Goal: Use online tool/utility: Utilize a website feature to perform a specific function

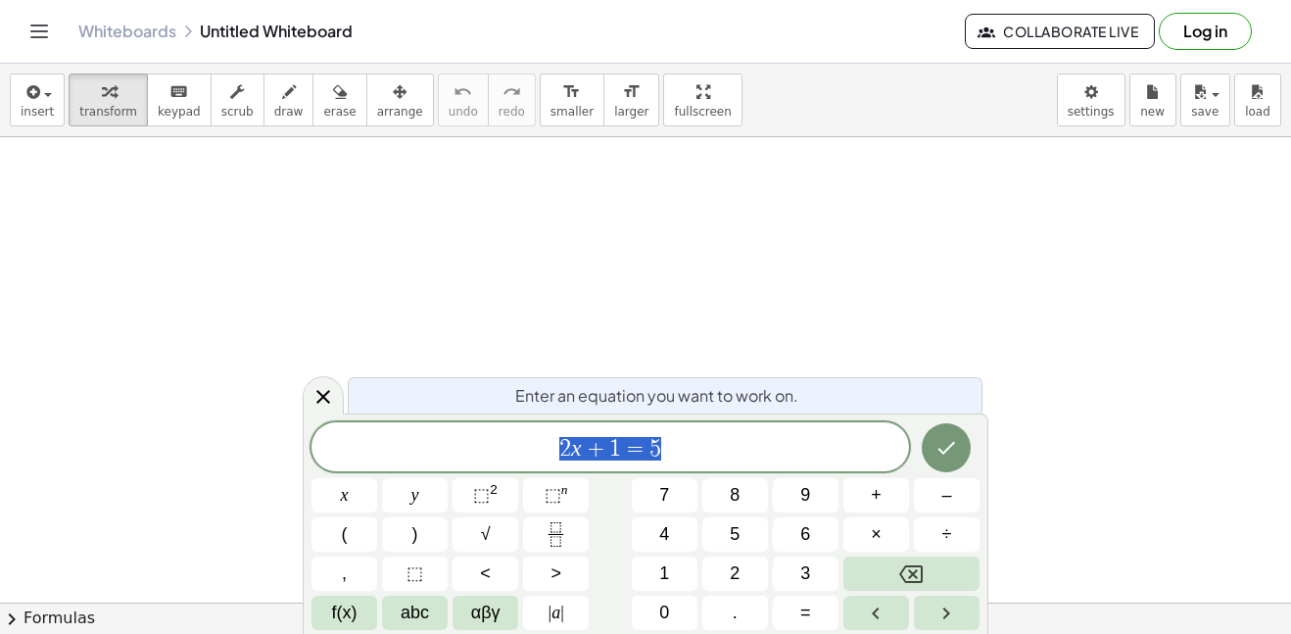
scroll to position [1, 0]
click at [30, 80] on icon "button" at bounding box center [32, 91] width 18 height 23
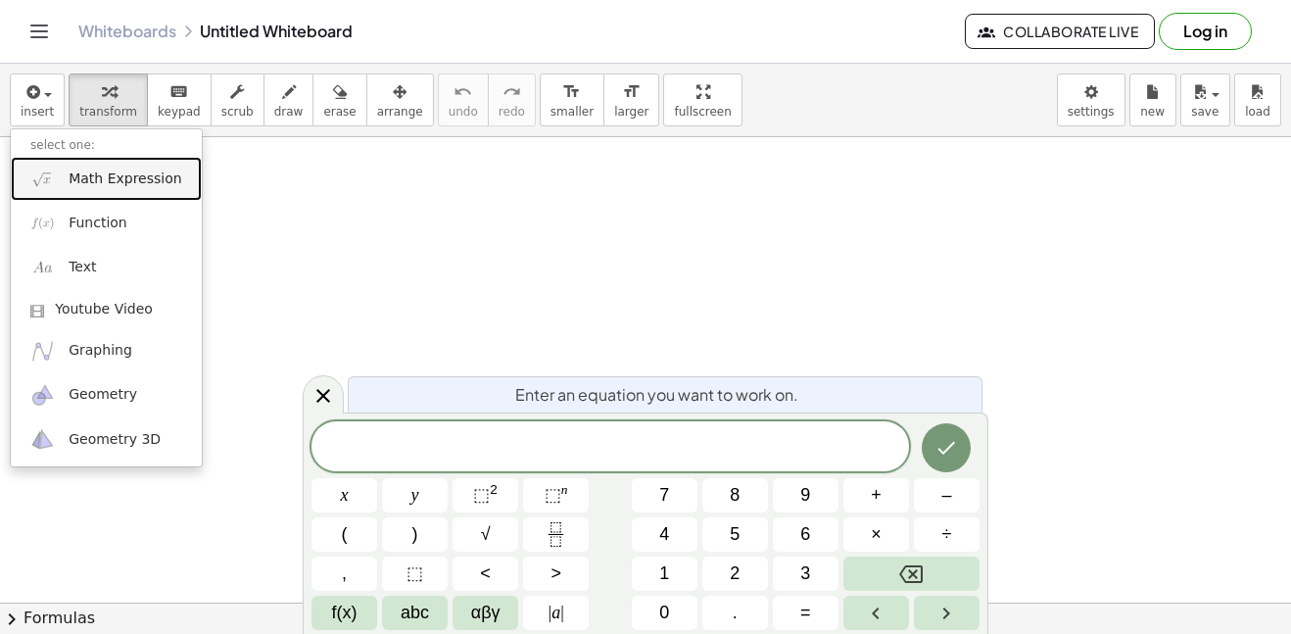
click at [67, 182] on link "Math Expression" at bounding box center [106, 179] width 191 height 44
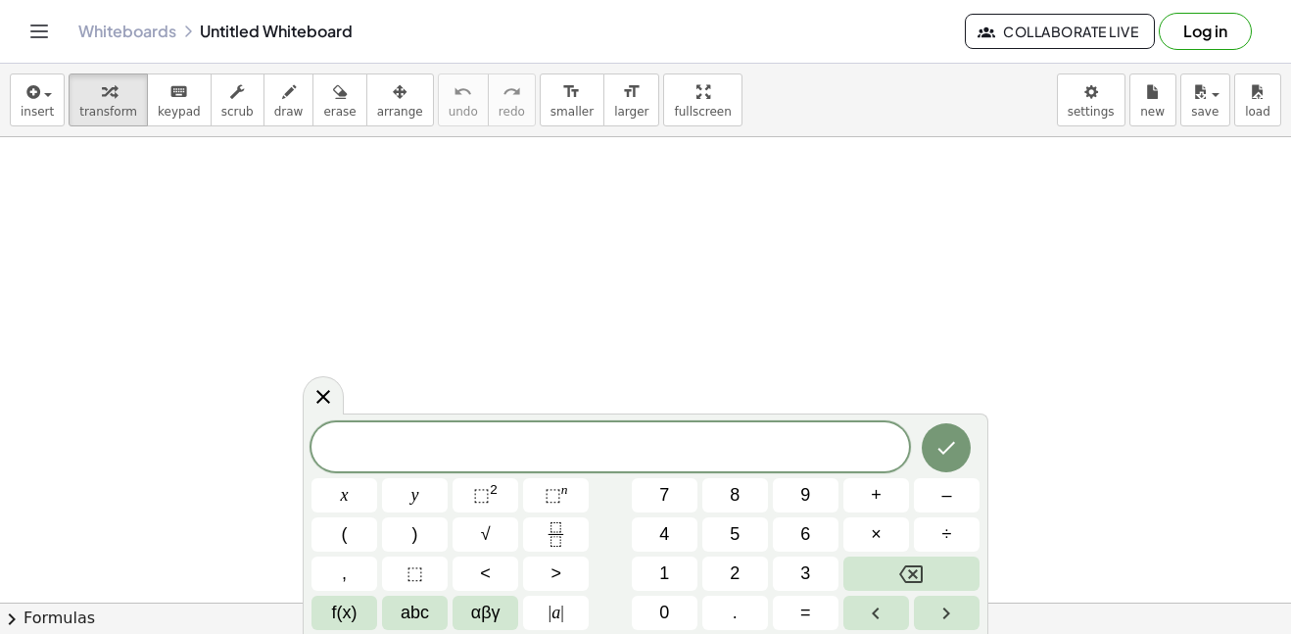
scroll to position [2, 0]
click at [551, 605] on span "| a |" at bounding box center [556, 612] width 16 height 26
click at [926, 499] on button "–" at bounding box center [947, 495] width 66 height 34
click at [562, 605] on span "|" at bounding box center [562, 612] width 4 height 20
click at [879, 496] on span "+" at bounding box center [875, 495] width 11 height 26
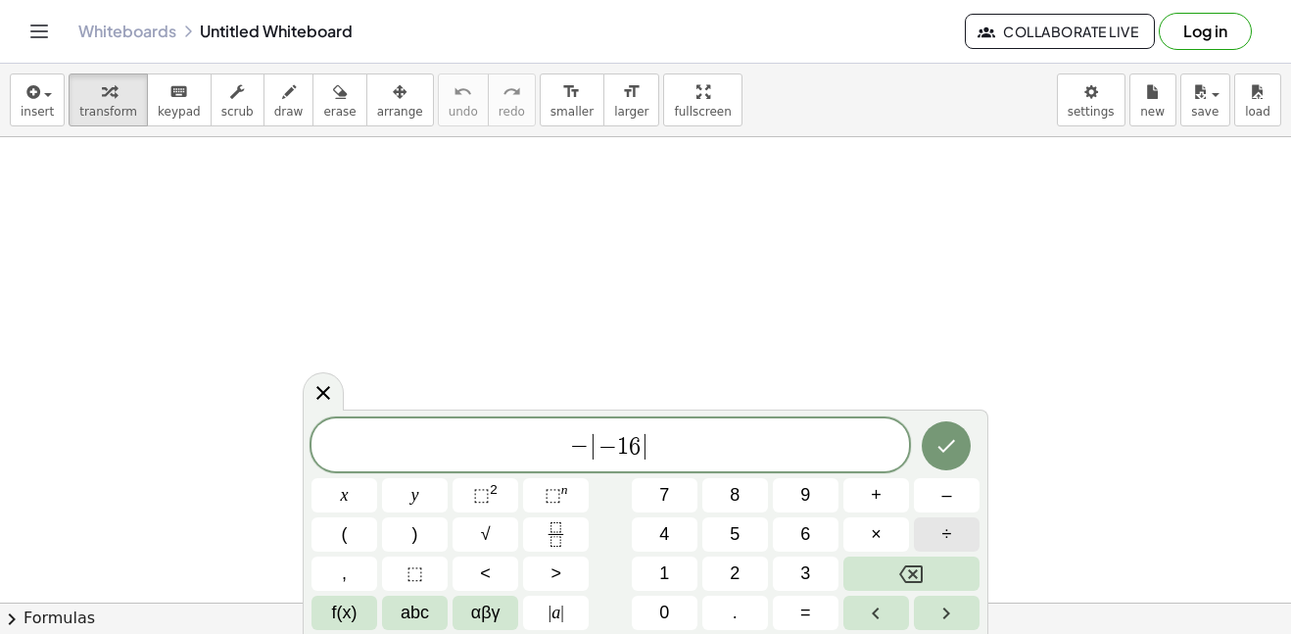
click at [968, 531] on button "÷" at bounding box center [947, 534] width 66 height 34
click at [535, 529] on button "Fraction" at bounding box center [556, 534] width 66 height 34
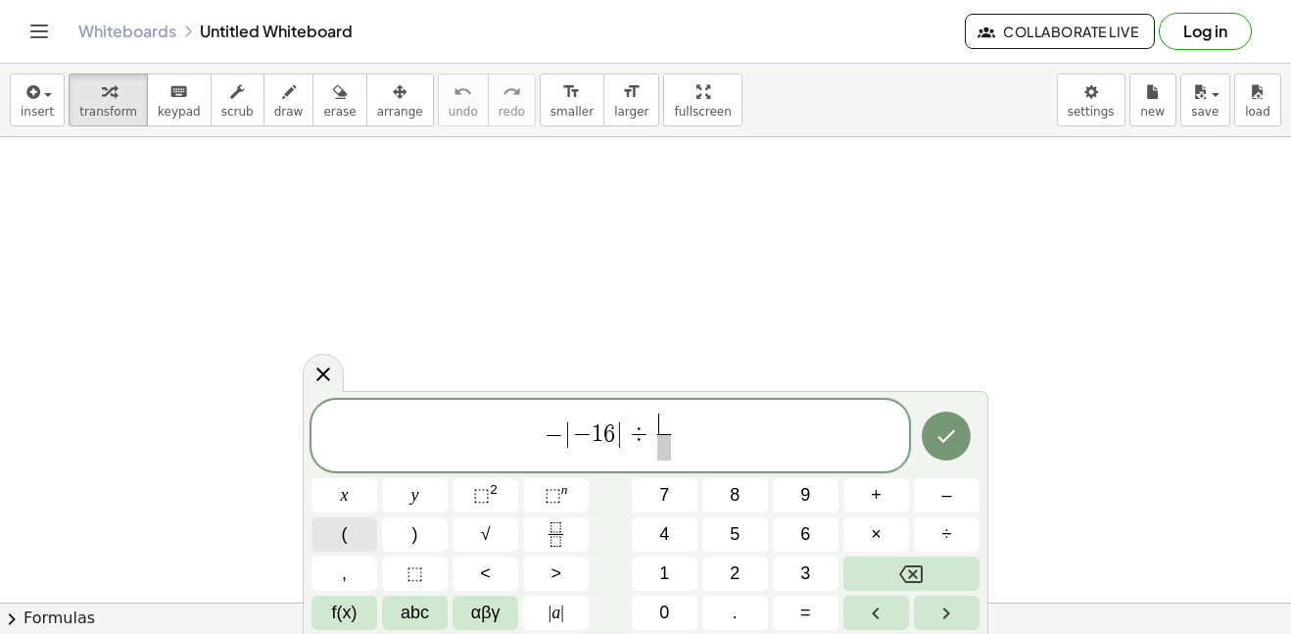
click at [352, 543] on button "(" at bounding box center [344, 534] width 66 height 34
click at [473, 499] on span "⬚" at bounding box center [481, 495] width 17 height 20
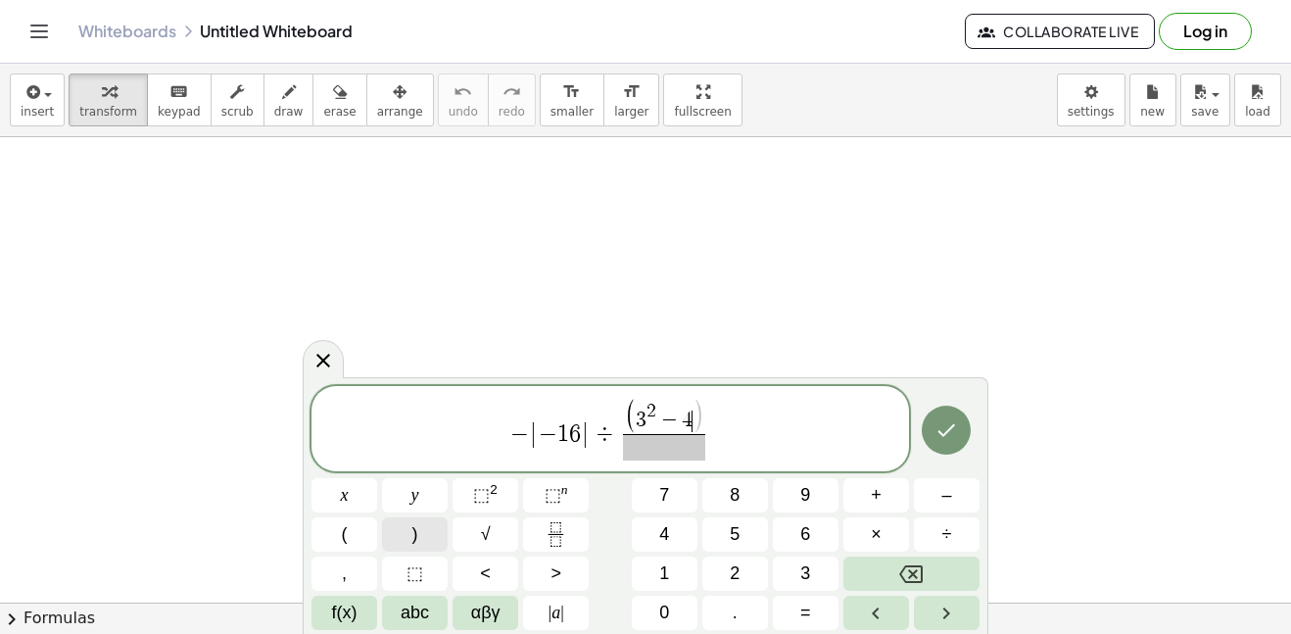
click at [425, 540] on button ")" at bounding box center [415, 534] width 66 height 34
click at [954, 431] on icon "Done" at bounding box center [945, 429] width 23 height 23
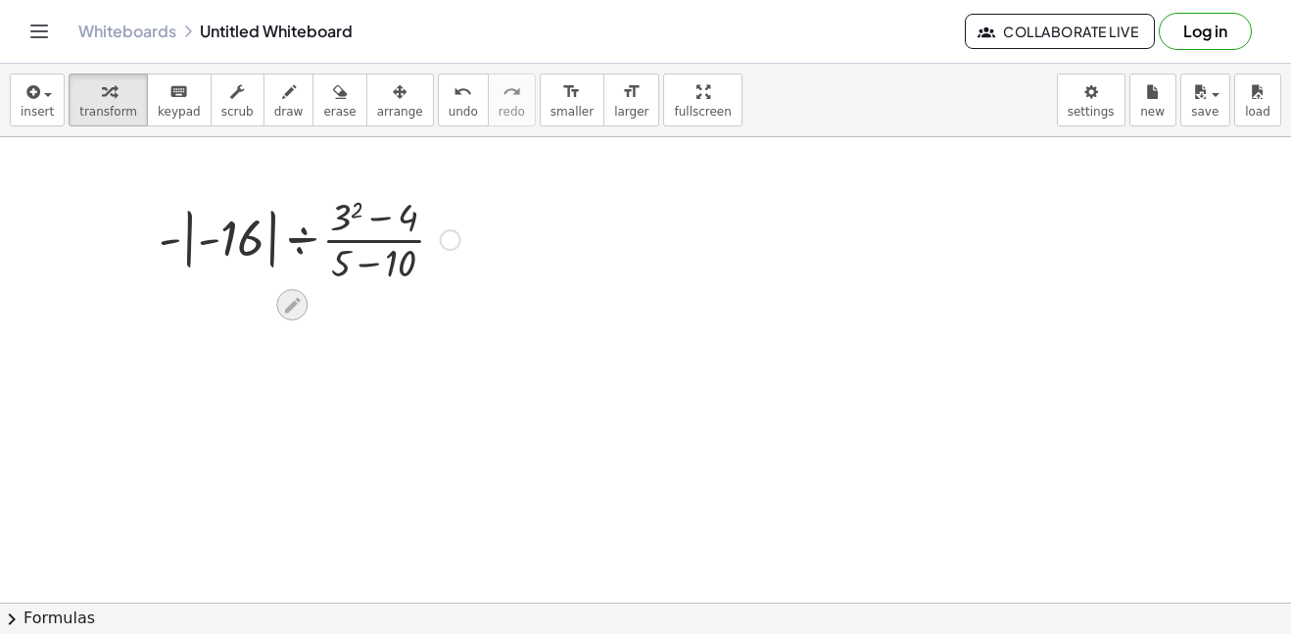
click at [291, 302] on icon at bounding box center [292, 305] width 16 height 16
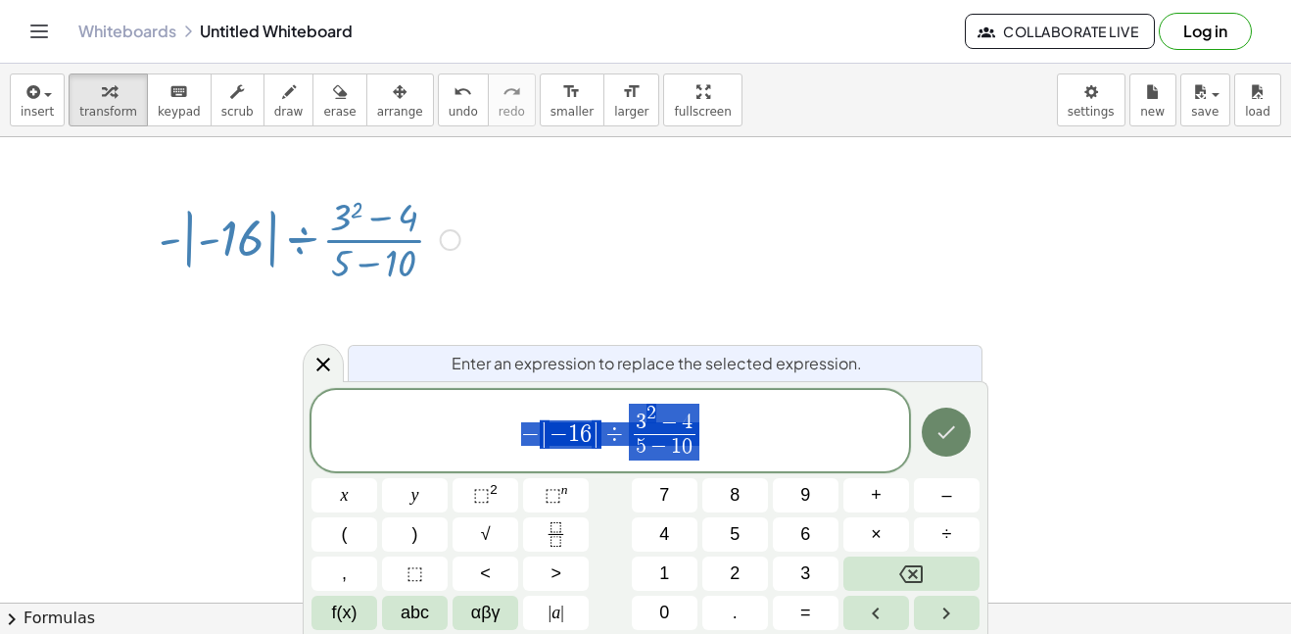
click at [942, 428] on icon "Done" at bounding box center [945, 431] width 23 height 23
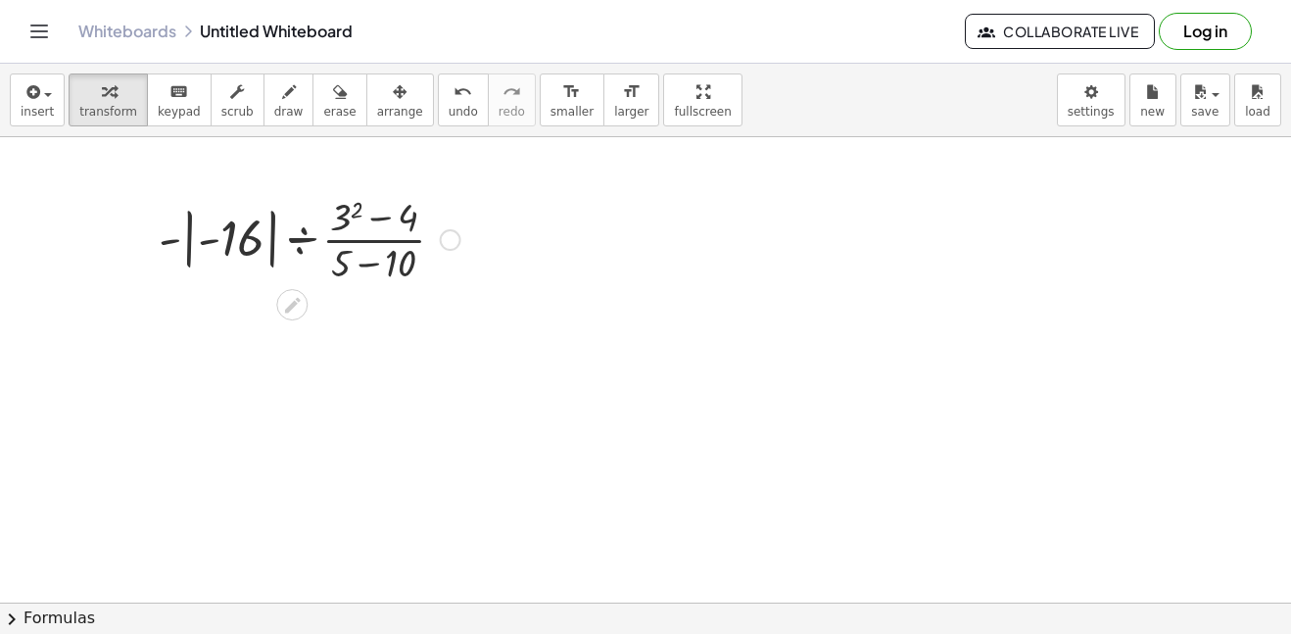
click at [452, 235] on div at bounding box center [451, 240] width 22 height 22
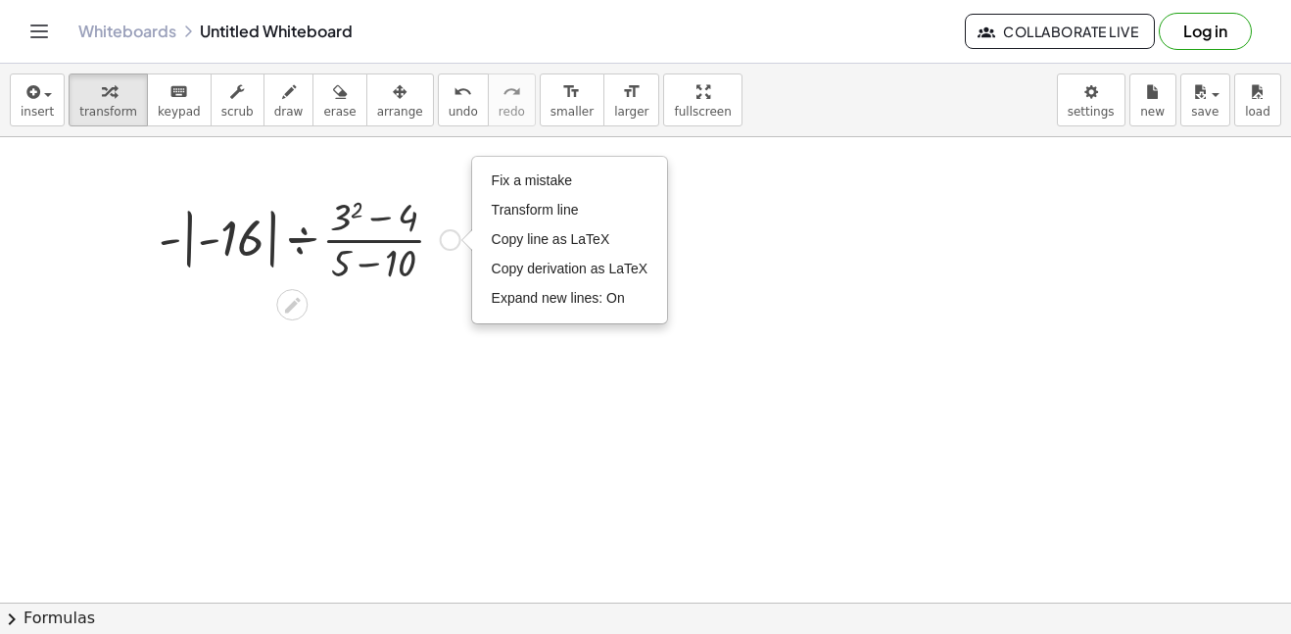
click at [339, 240] on div at bounding box center [309, 238] width 321 height 98
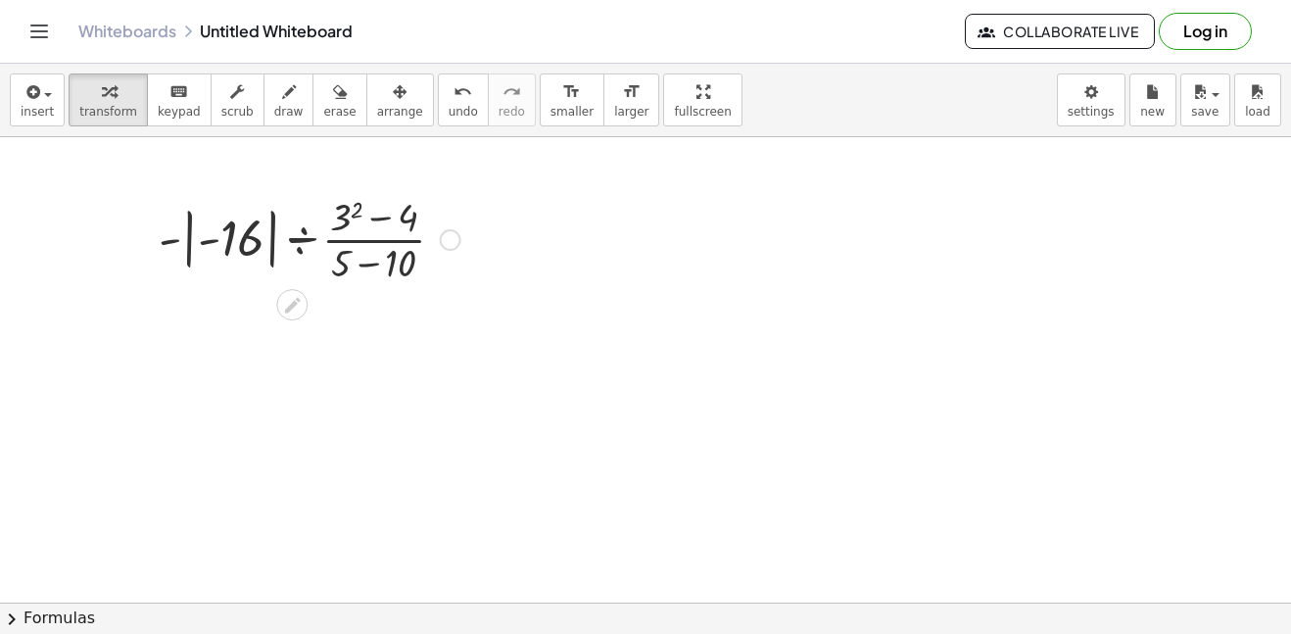
click at [295, 240] on div at bounding box center [309, 238] width 321 height 98
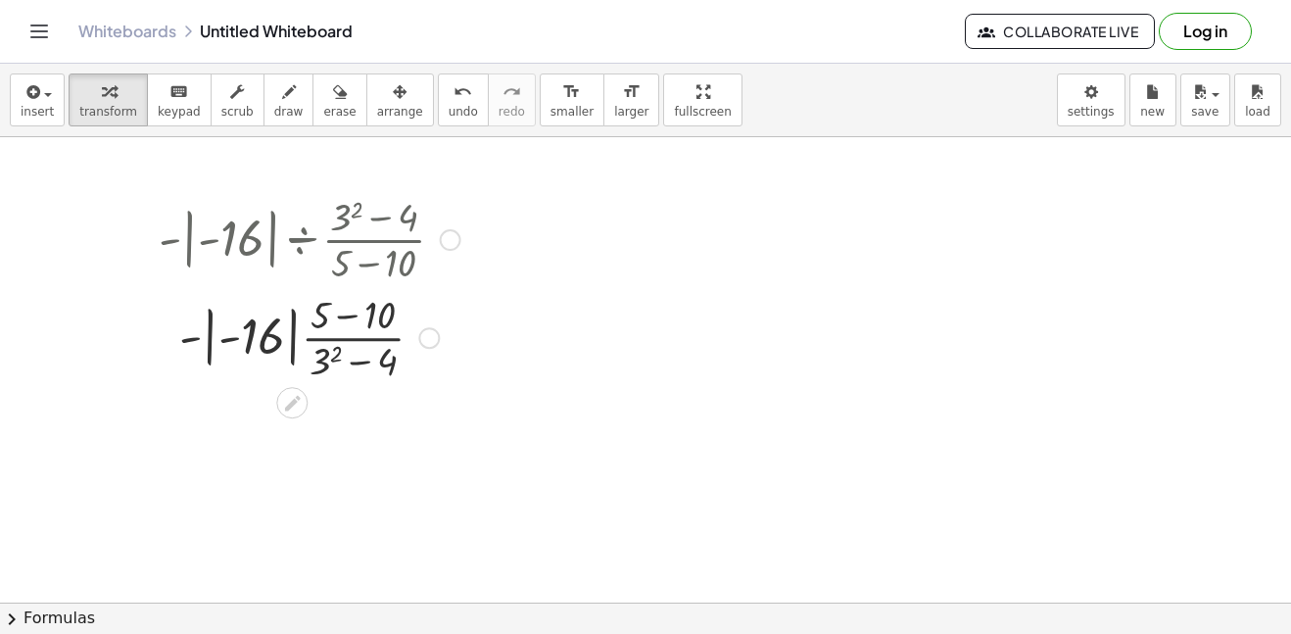
click at [290, 317] on div at bounding box center [309, 336] width 321 height 98
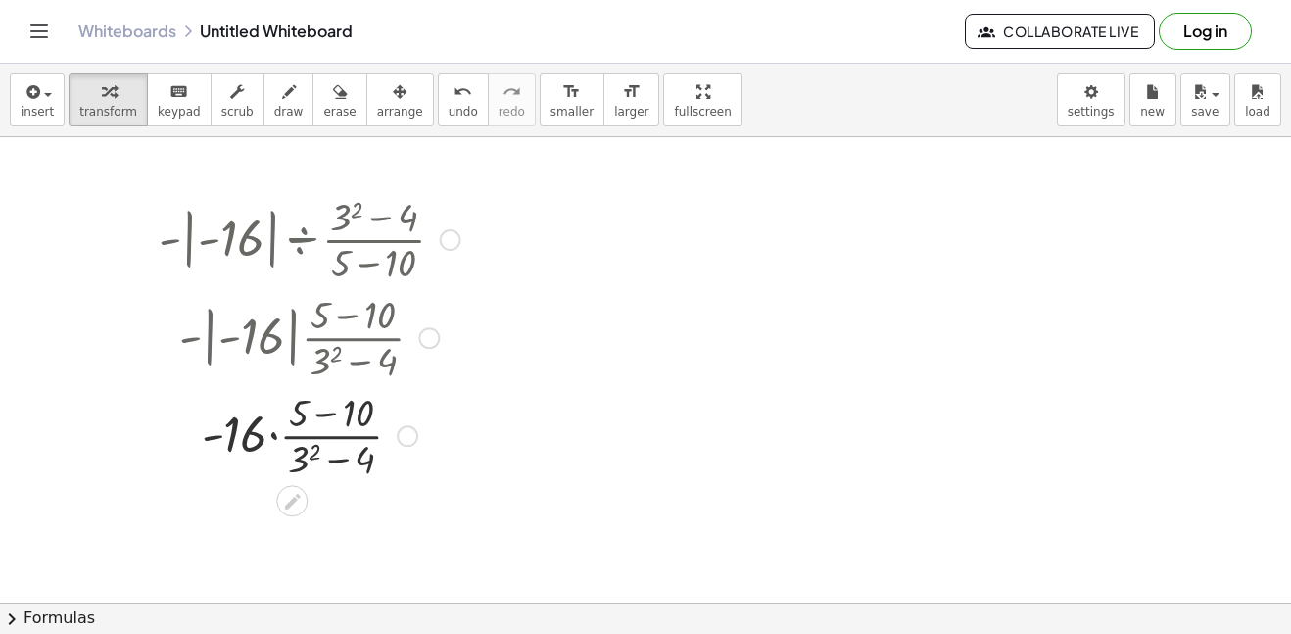
click at [306, 432] on div at bounding box center [309, 434] width 321 height 98
click at [339, 468] on div at bounding box center [309, 434] width 321 height 98
click at [320, 419] on div at bounding box center [309, 434] width 321 height 98
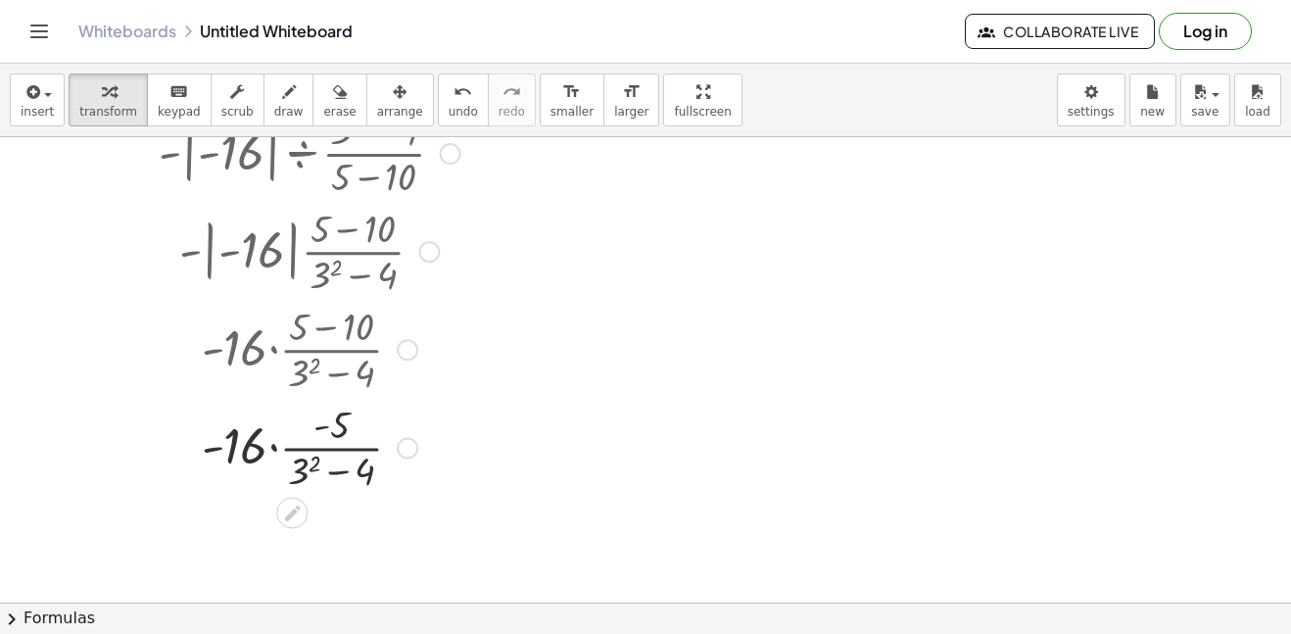
scroll to position [87, 0]
click at [340, 477] on div at bounding box center [309, 445] width 321 height 98
click at [273, 443] on div at bounding box center [309, 445] width 321 height 98
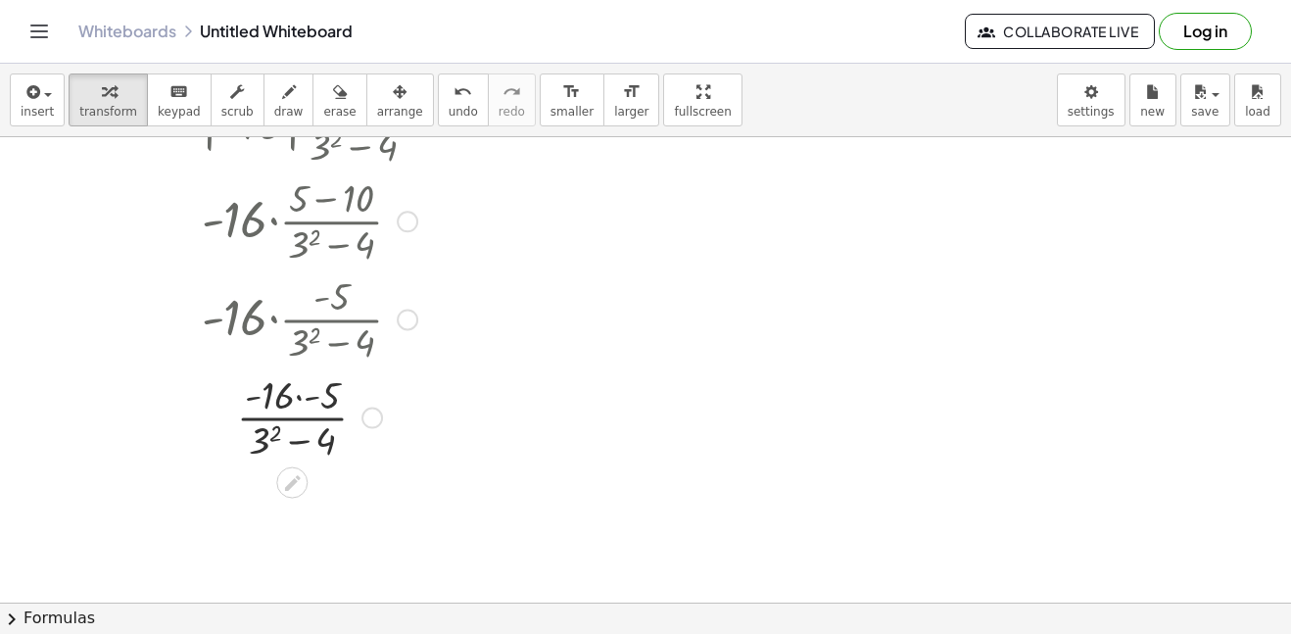
scroll to position [232, 0]
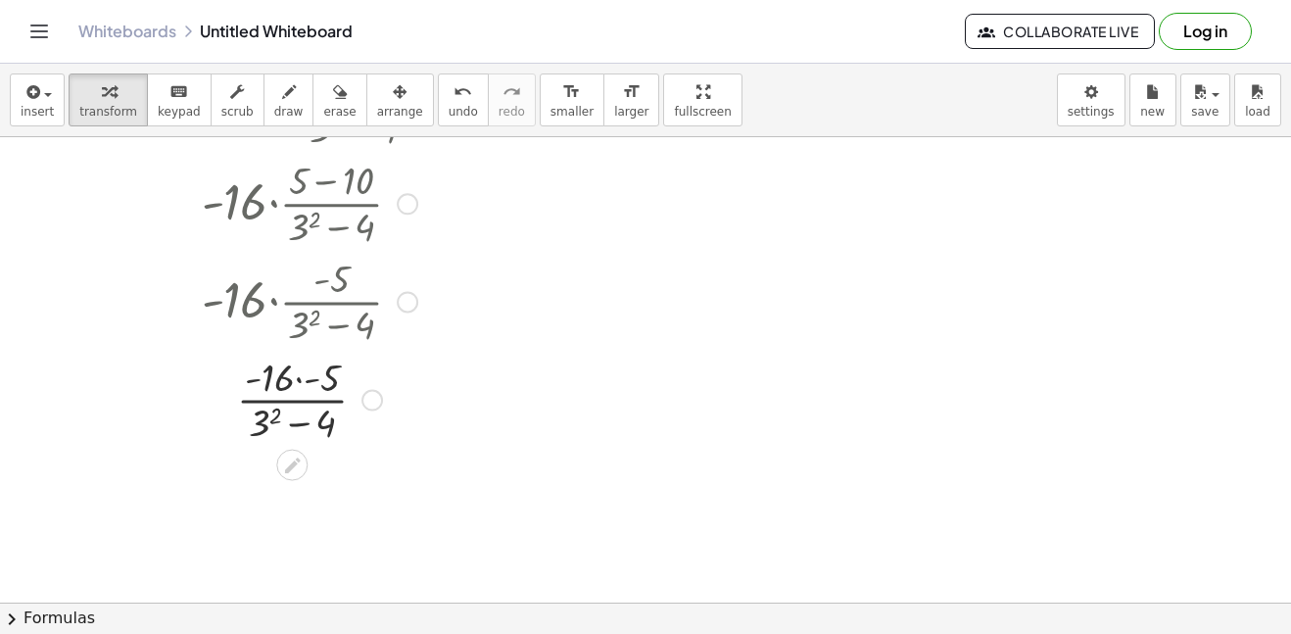
click at [283, 420] on div at bounding box center [309, 399] width 321 height 98
click at [312, 386] on div at bounding box center [309, 399] width 321 height 98
click at [320, 503] on div at bounding box center [309, 496] width 321 height 98
click at [307, 518] on div at bounding box center [309, 496] width 321 height 98
click at [261, 508] on div at bounding box center [309, 496] width 321 height 98
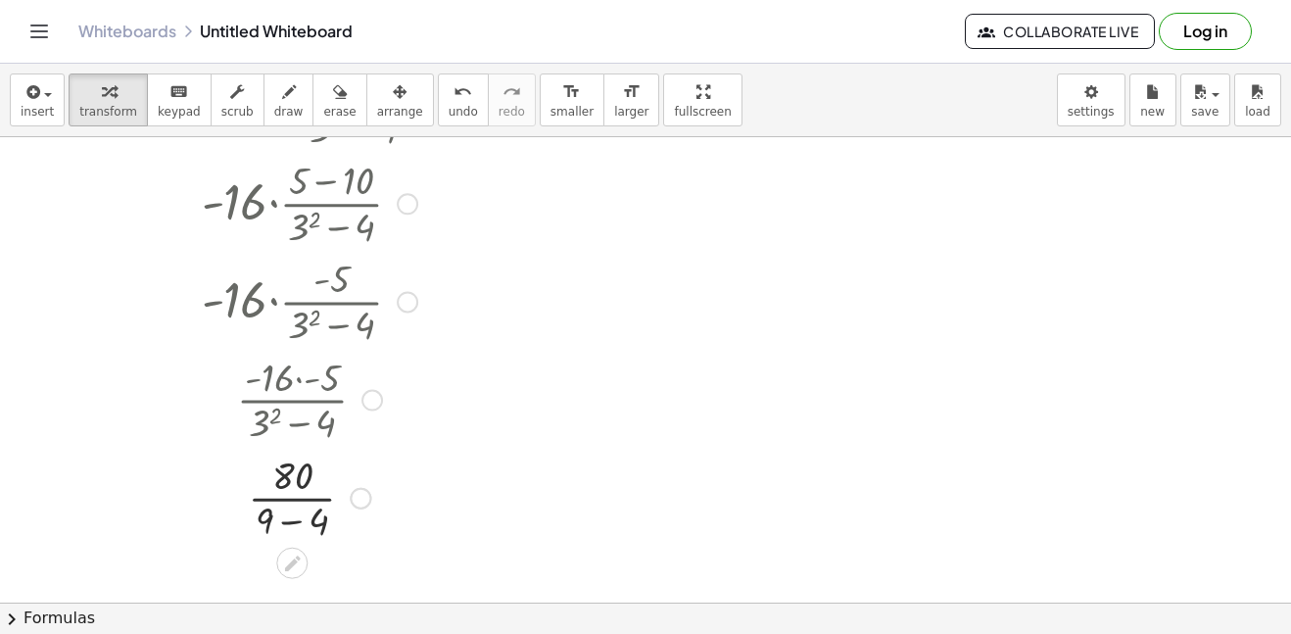
click at [319, 526] on div at bounding box center [309, 496] width 321 height 98
click at [301, 504] on div at bounding box center [309, 496] width 321 height 98
click at [284, 496] on div at bounding box center [309, 496] width 321 height 65
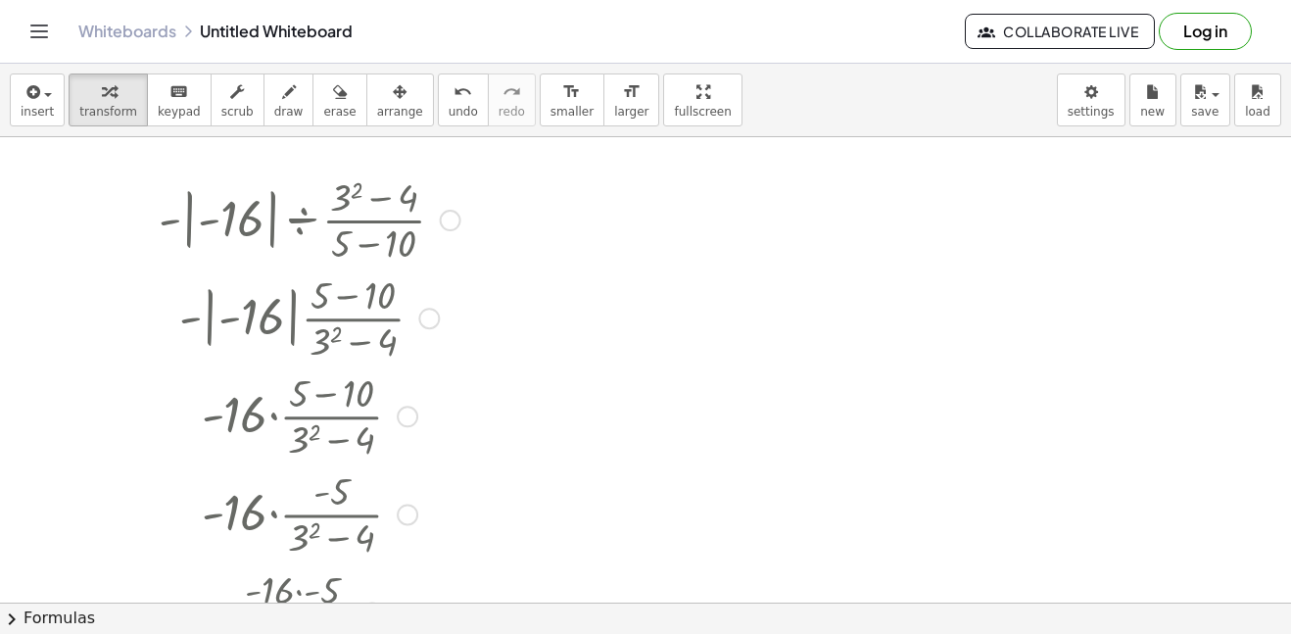
scroll to position [0, 0]
